Goal: Communication & Community: Answer question/provide support

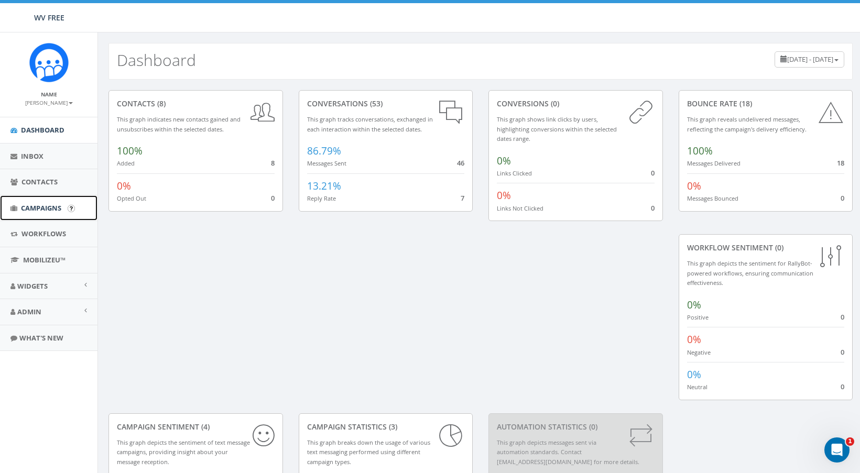
click at [47, 208] on span "Campaigns" at bounding box center [41, 207] width 40 height 9
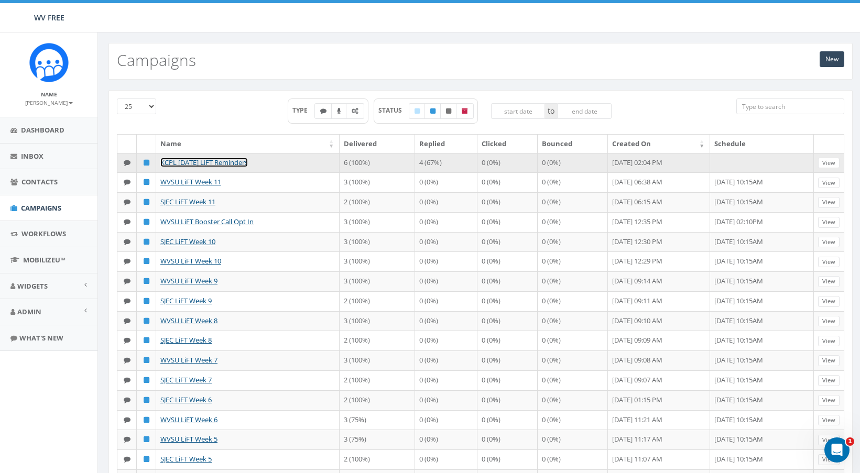
click at [182, 162] on link "KCPL [DATE] LiFT Reminders" at bounding box center [204, 162] width 88 height 9
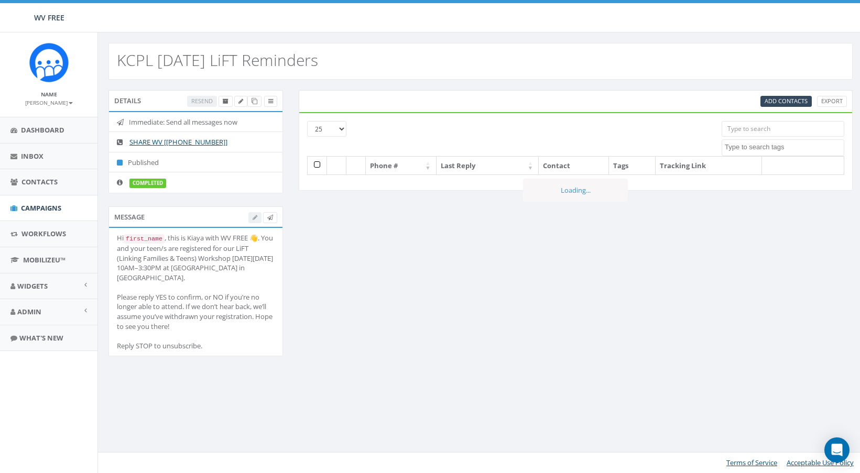
select select
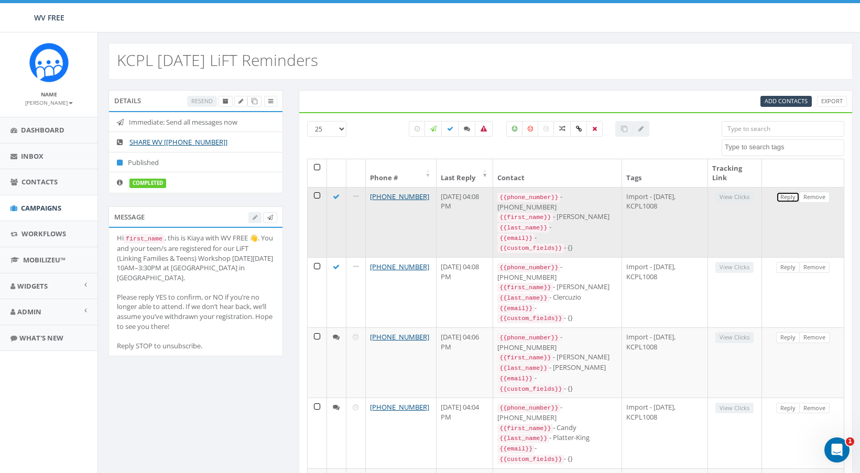
click at [782, 194] on link "Reply" at bounding box center [788, 197] width 24 height 11
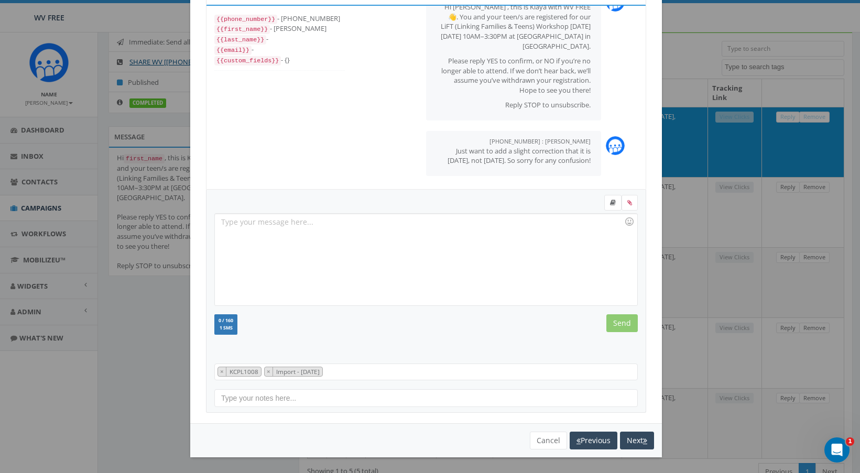
scroll to position [105, 0]
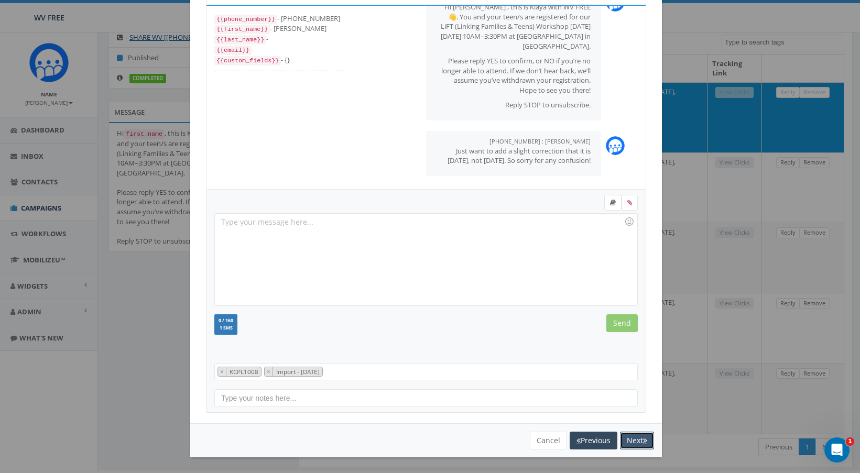
click at [638, 436] on button "Next" at bounding box center [637, 441] width 34 height 18
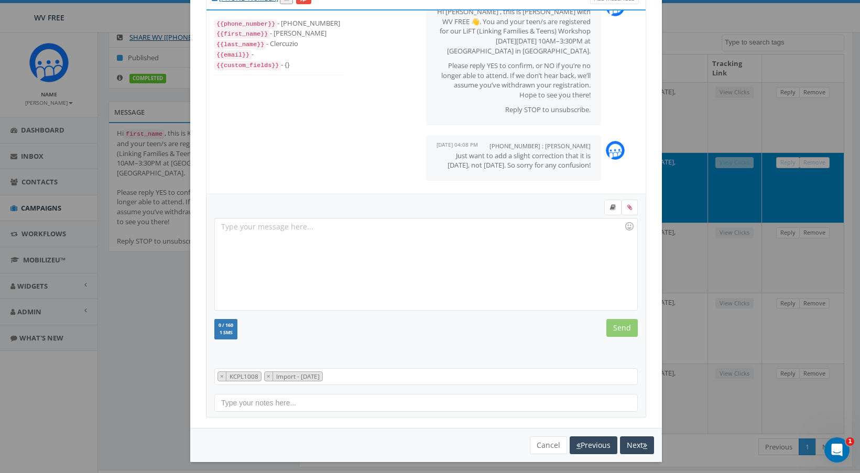
scroll to position [52, 0]
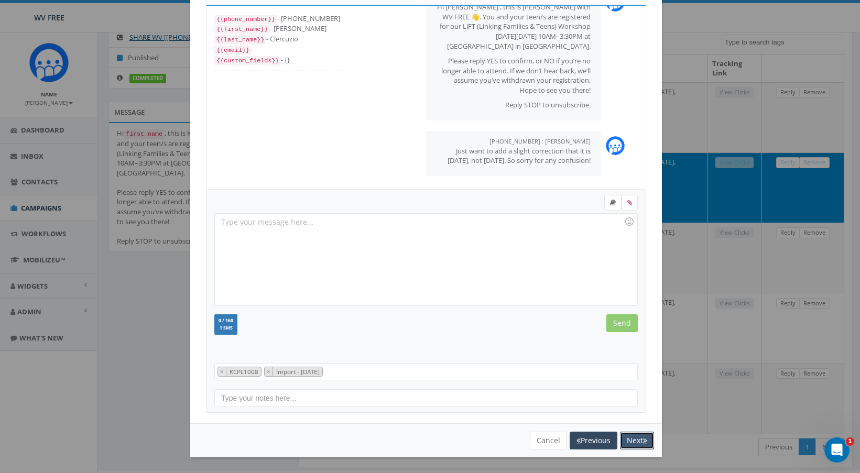
click at [631, 437] on button "Next" at bounding box center [637, 441] width 34 height 18
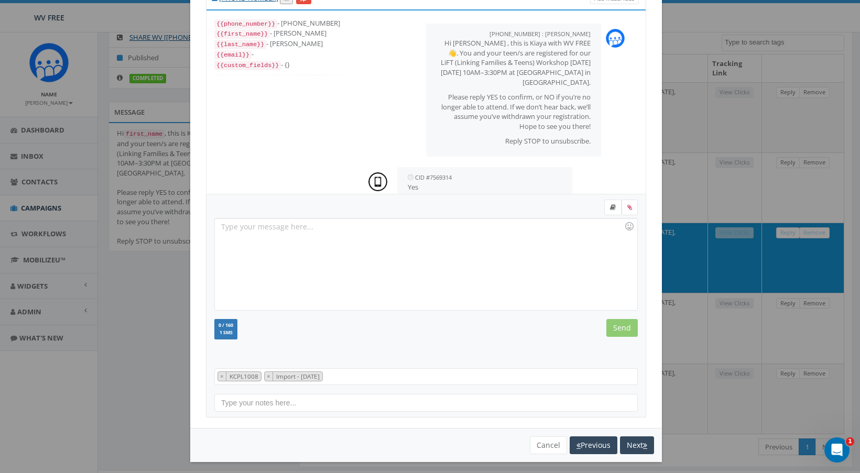
scroll to position [266, 0]
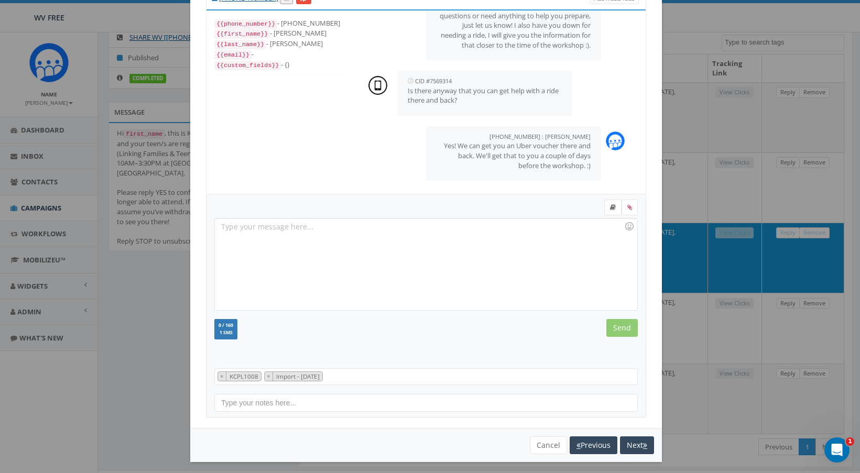
click at [697, 220] on div "+1 304-444-0483 All Messages {{phone_number}} - +13044440483 {{first_name}} - C…" at bounding box center [430, 236] width 860 height 473
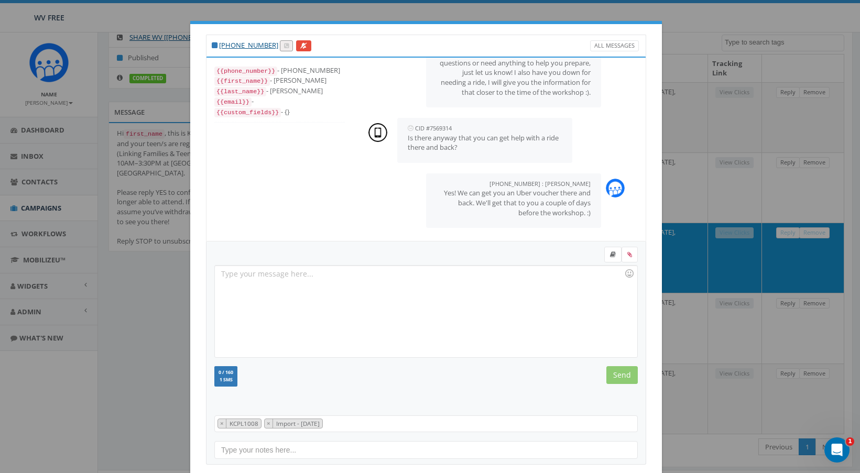
scroll to position [52, 0]
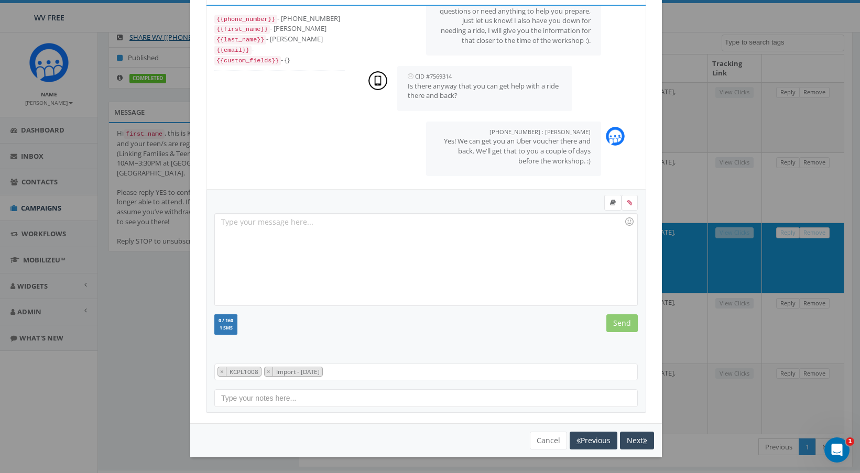
click at [548, 456] on div "You cannot attach more than one file! Please remove the old file and continue t…" at bounding box center [426, 440] width 472 height 34
click at [548, 442] on button "Cancel" at bounding box center [548, 441] width 37 height 18
